Goal: Navigation & Orientation: Understand site structure

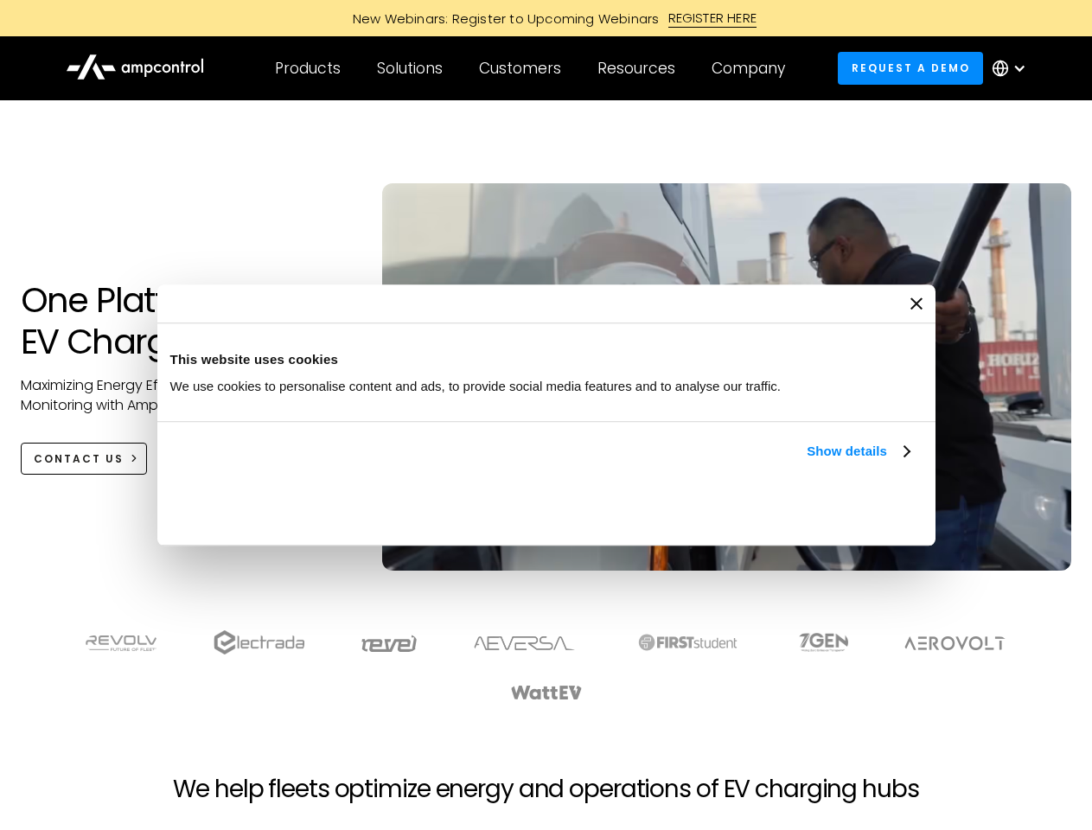
click at [807, 462] on link "Show details" at bounding box center [858, 451] width 102 height 21
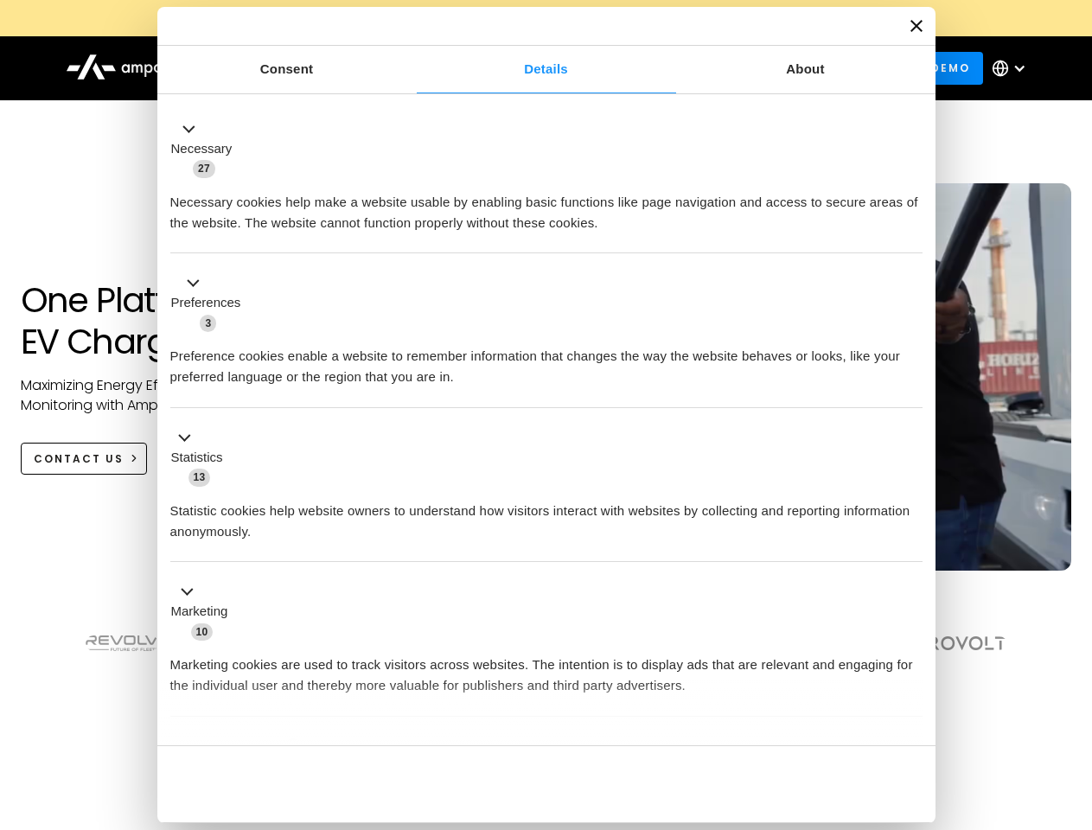
click at [911, 563] on li "Statistics 13 Statistic cookies help website owners to understand how visitors …" at bounding box center [546, 485] width 752 height 155
click at [1073, 697] on section at bounding box center [546, 665] width 1092 height 107
click at [532, 68] on div "Customers" at bounding box center [520, 68] width 82 height 19
click at [307, 68] on div "Products" at bounding box center [308, 68] width 66 height 19
click at [411, 68] on div "Solutions" at bounding box center [410, 68] width 66 height 19
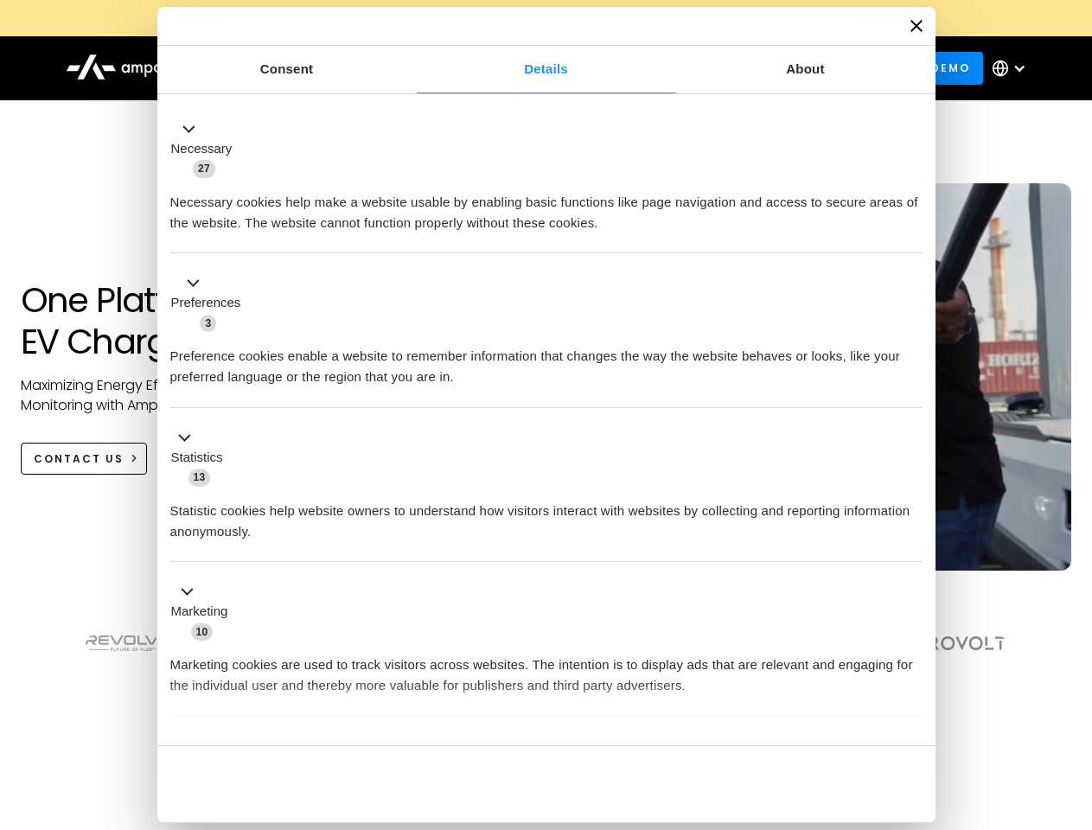
click at [523, 68] on div "Customers" at bounding box center [520, 68] width 82 height 19
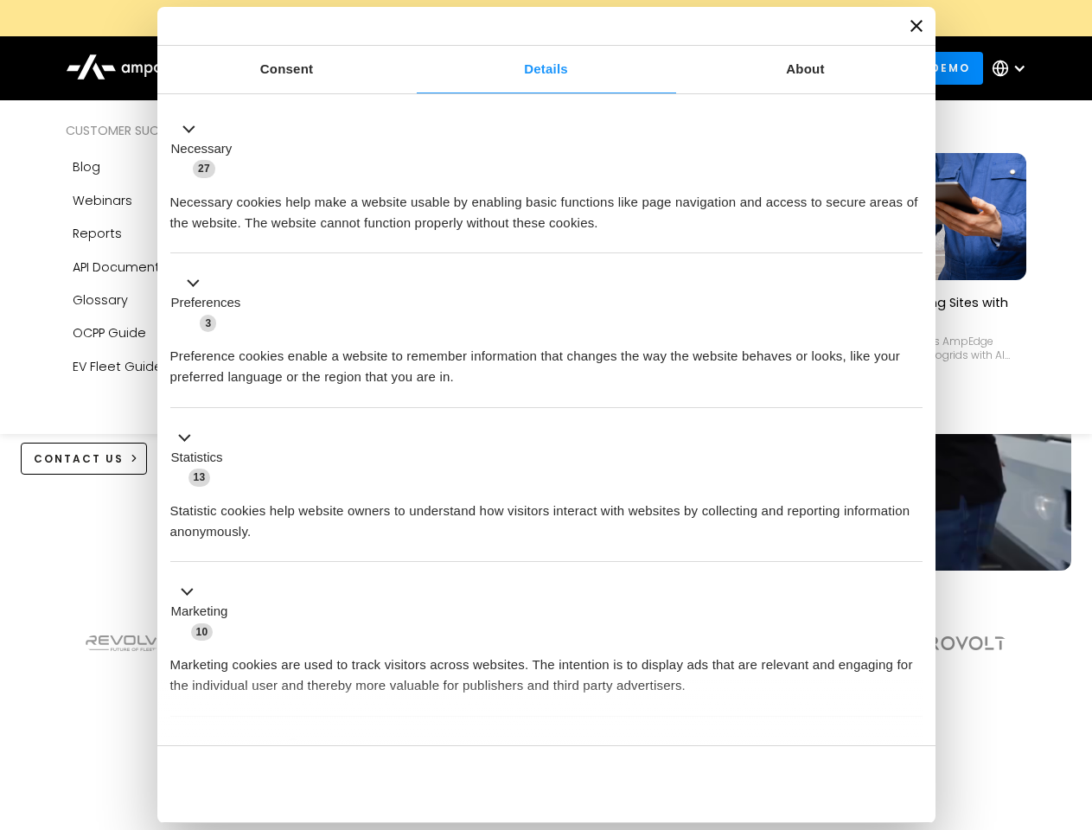
click at [640, 68] on div "Resources" at bounding box center [636, 68] width 78 height 19
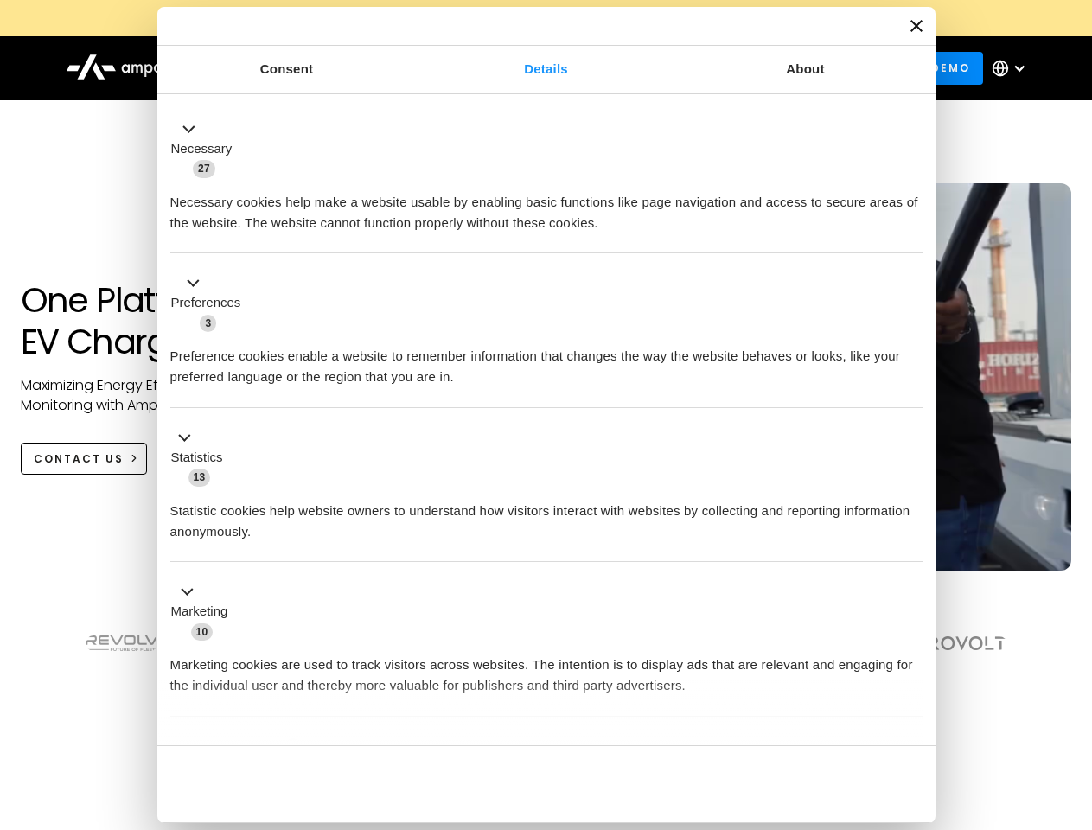
click at [754, 68] on div "Company" at bounding box center [748, 68] width 73 height 19
click at [1013, 68] on div at bounding box center [1019, 68] width 14 height 14
